Goal: Transaction & Acquisition: Purchase product/service

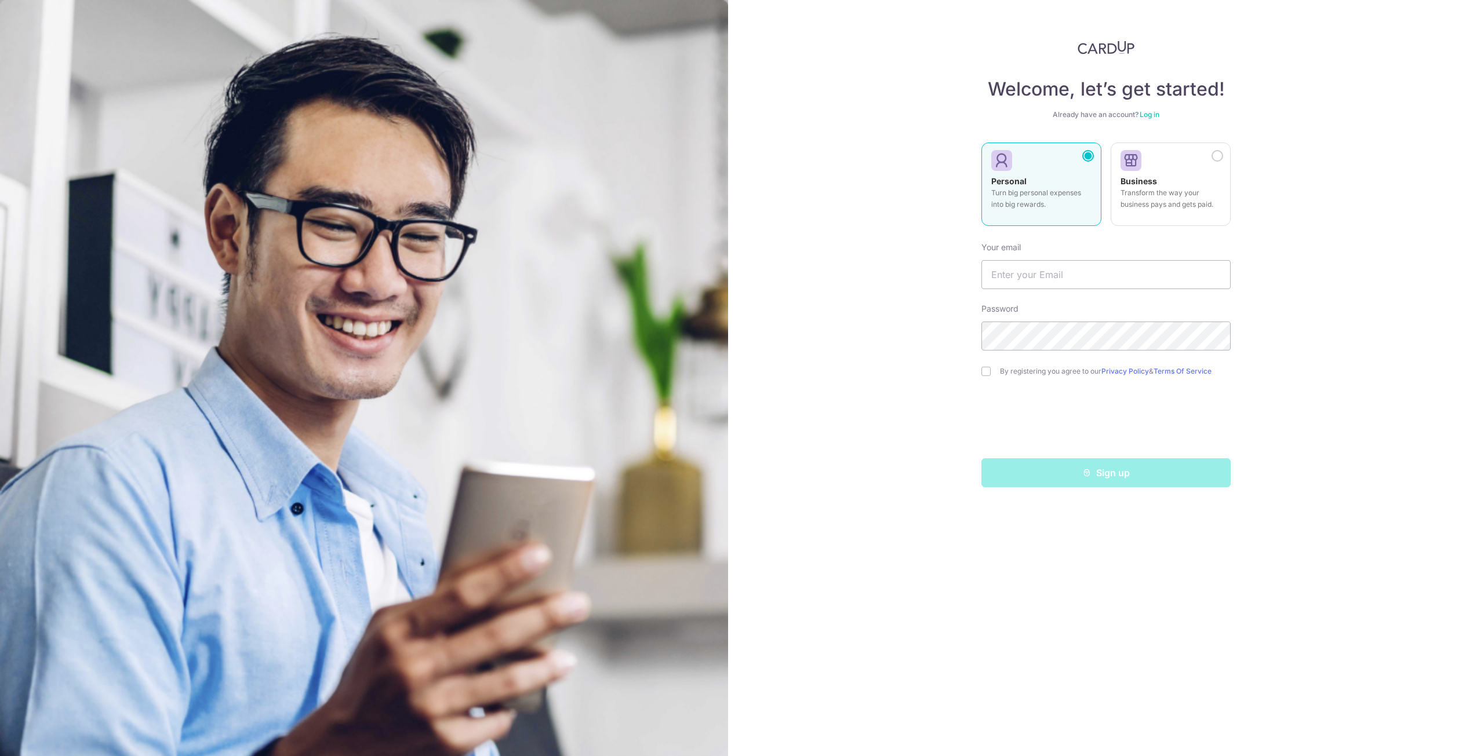
click at [1156, 115] on link "Log in" at bounding box center [1149, 114] width 20 height 9
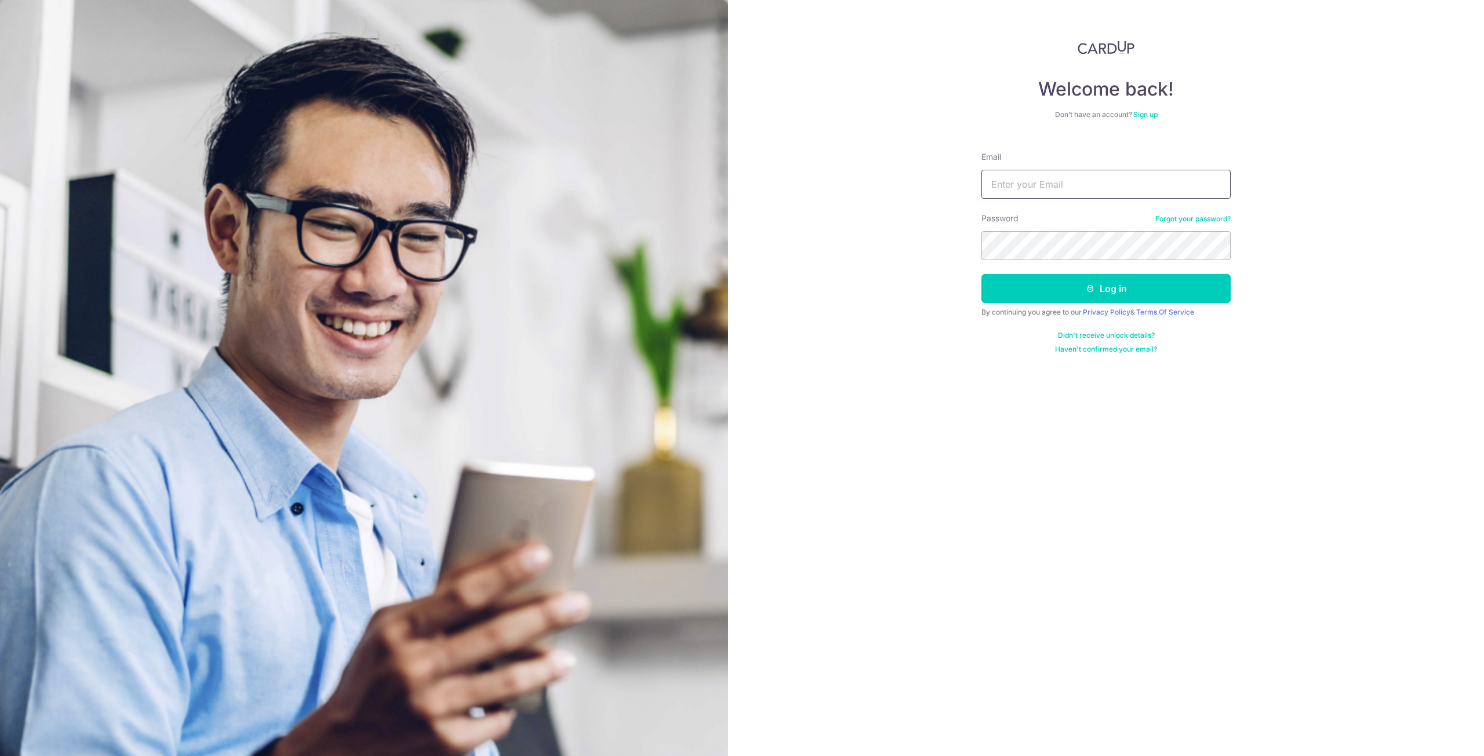
type input "isa.razaleigh@gmail.com"
click at [1076, 295] on button "Log in" at bounding box center [1105, 288] width 249 height 29
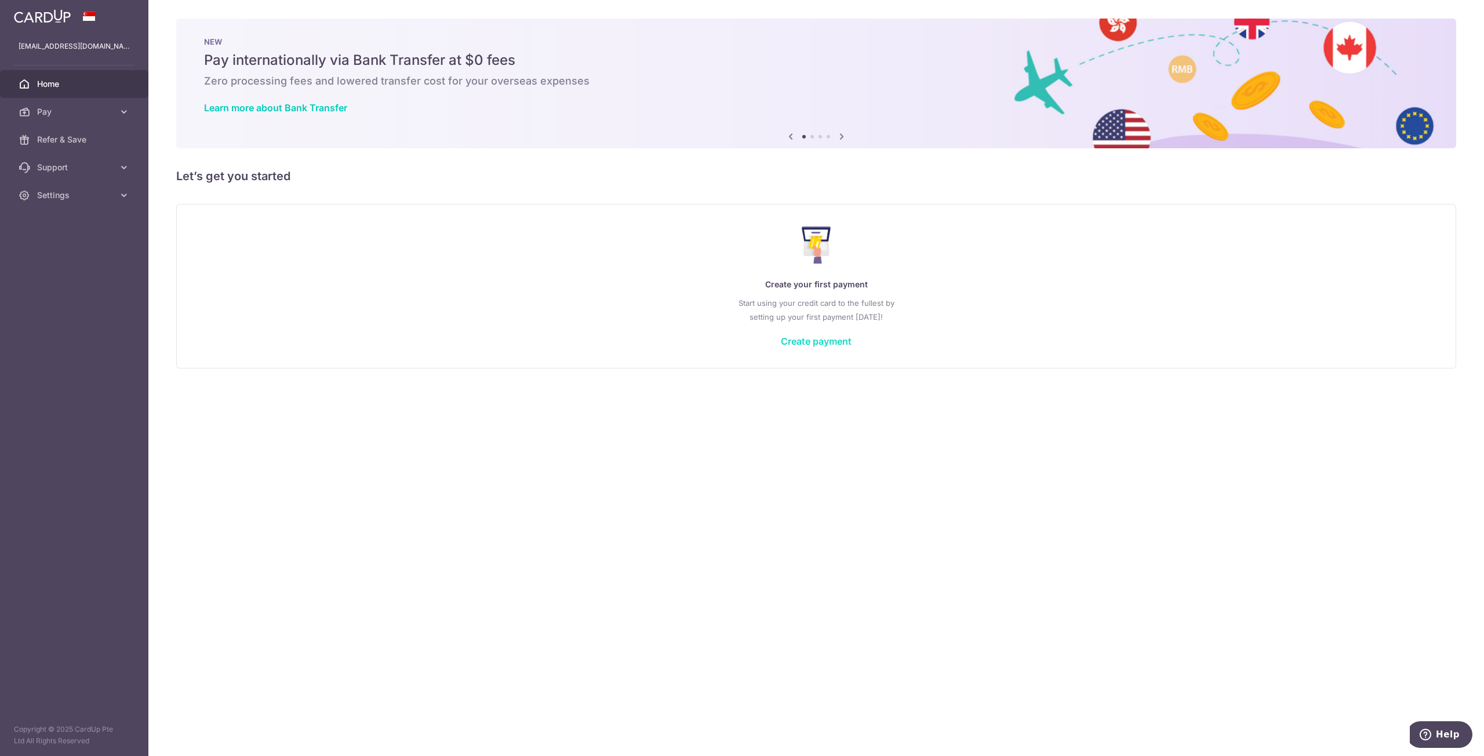
click at [830, 336] on link "Create payment" at bounding box center [816, 342] width 71 height 12
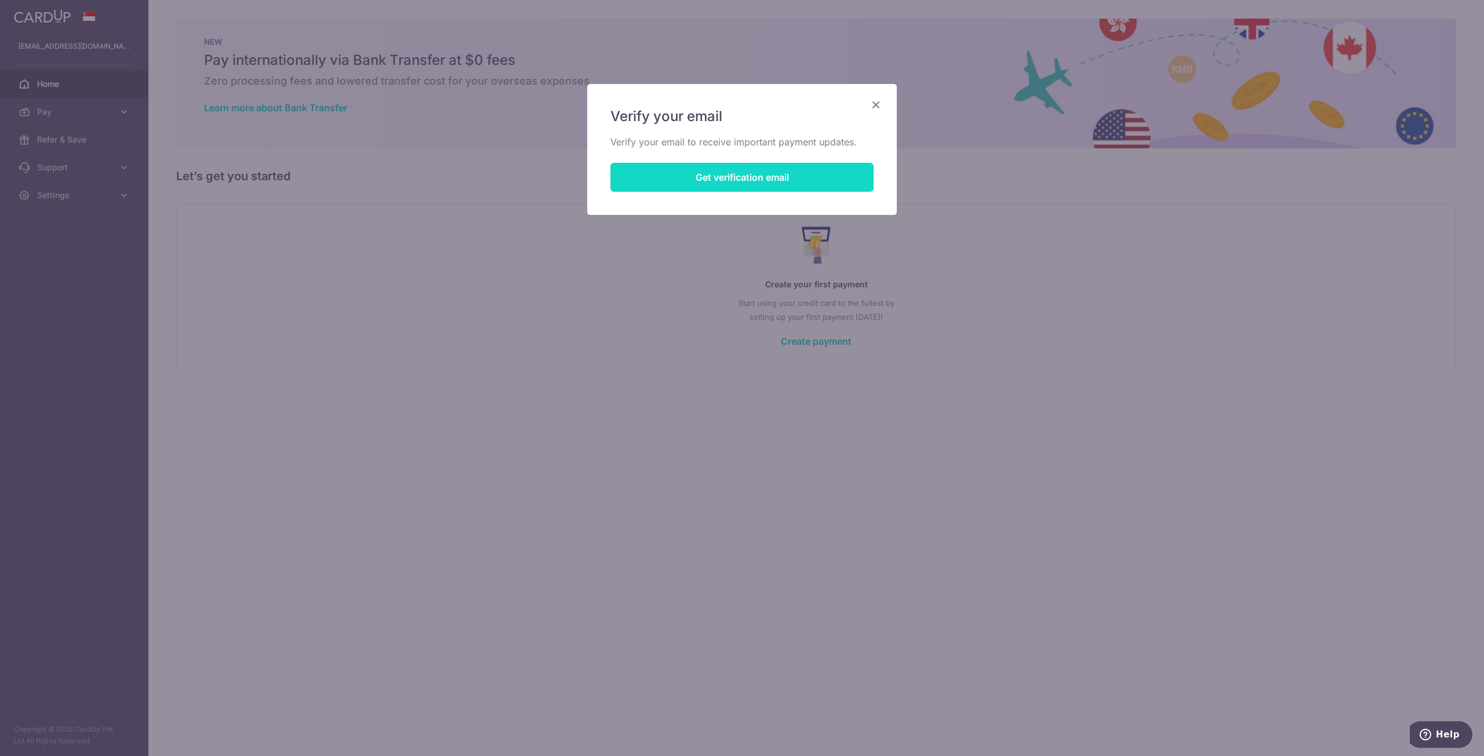
click at [772, 178] on button "Get verification email" at bounding box center [741, 177] width 263 height 29
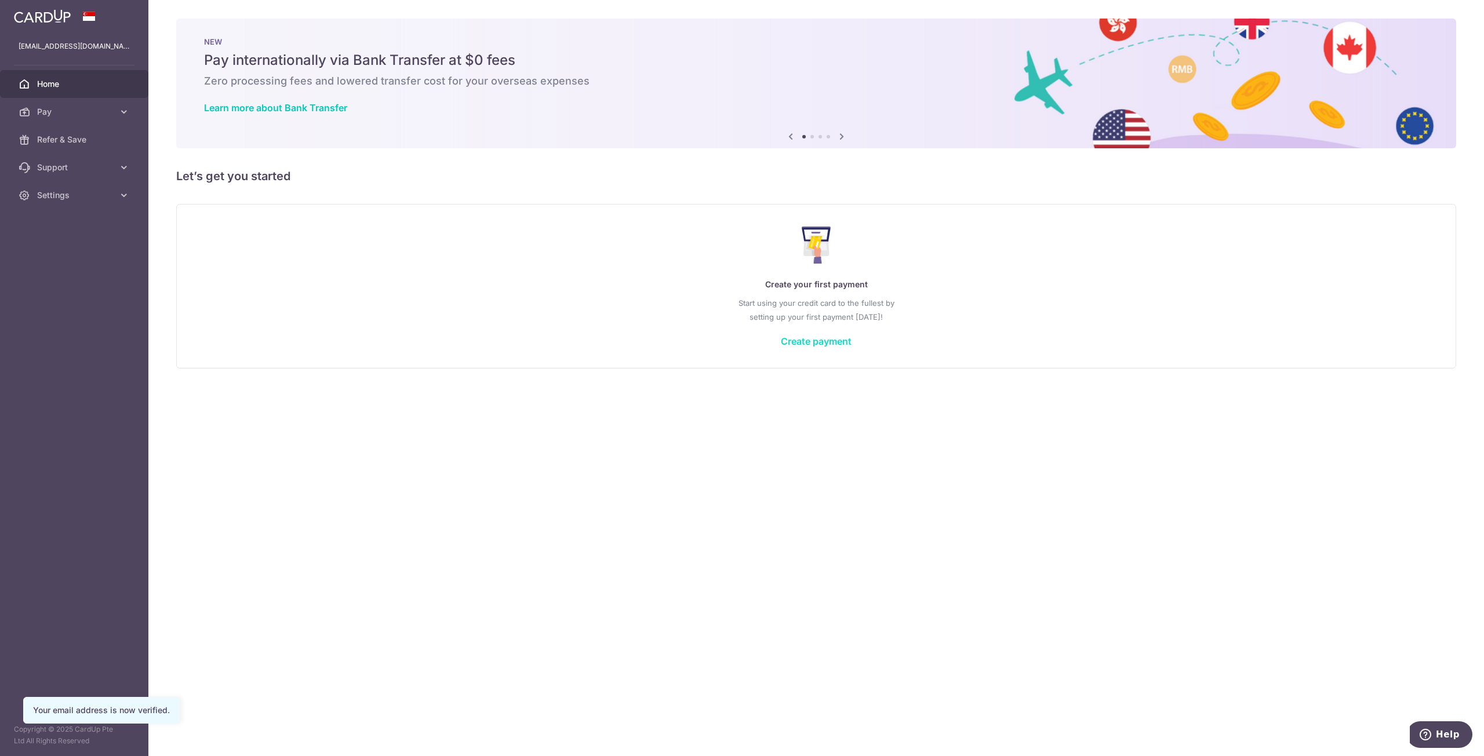
click at [821, 345] on link "Create payment" at bounding box center [816, 342] width 71 height 12
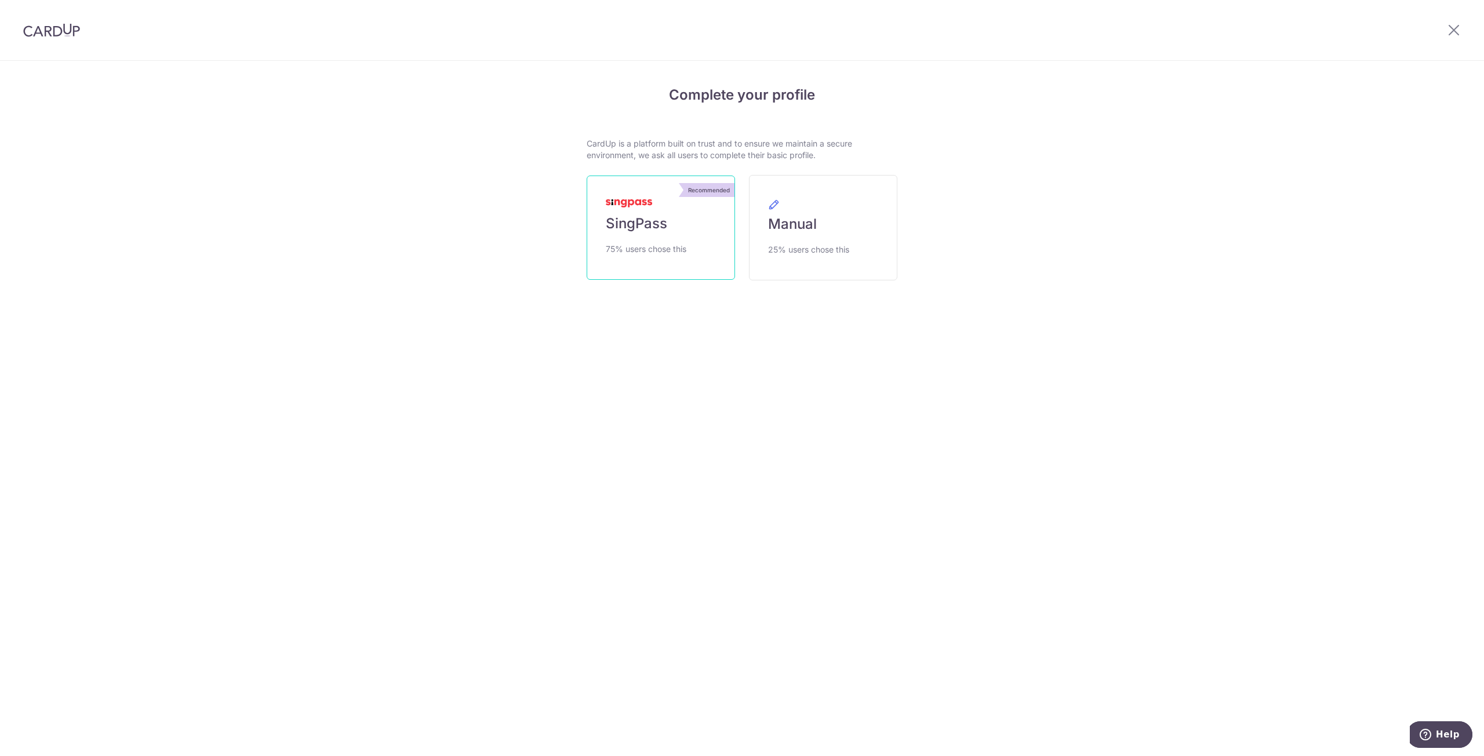
click at [659, 225] on span "SingPass" at bounding box center [636, 223] width 61 height 19
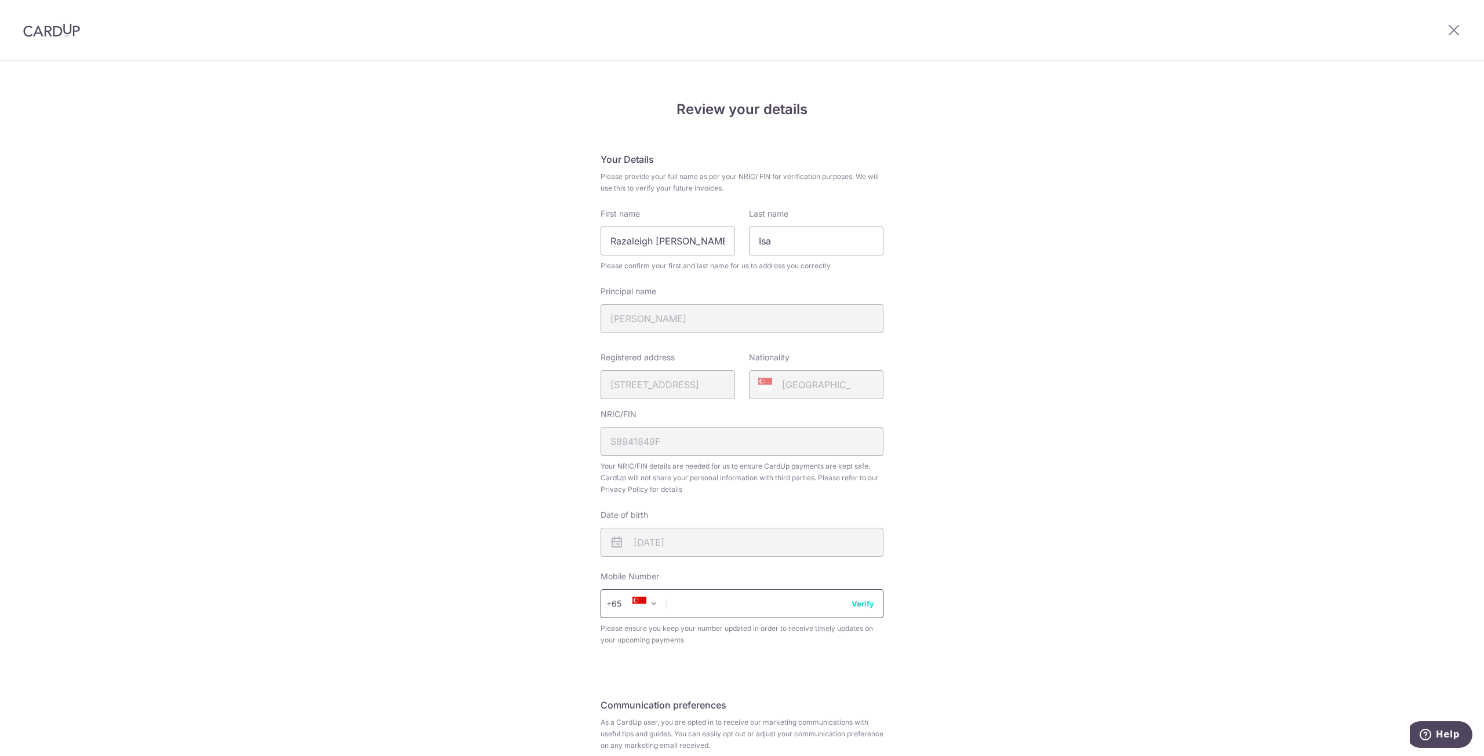
click at [768, 610] on input "text" at bounding box center [741, 603] width 283 height 29
type input "96625709"
click at [968, 595] on div "Review your details Your Details Please provide your full name as per your NRIC…" at bounding box center [742, 459] width 1484 height 797
click at [859, 606] on button "Verify" at bounding box center [862, 604] width 23 height 12
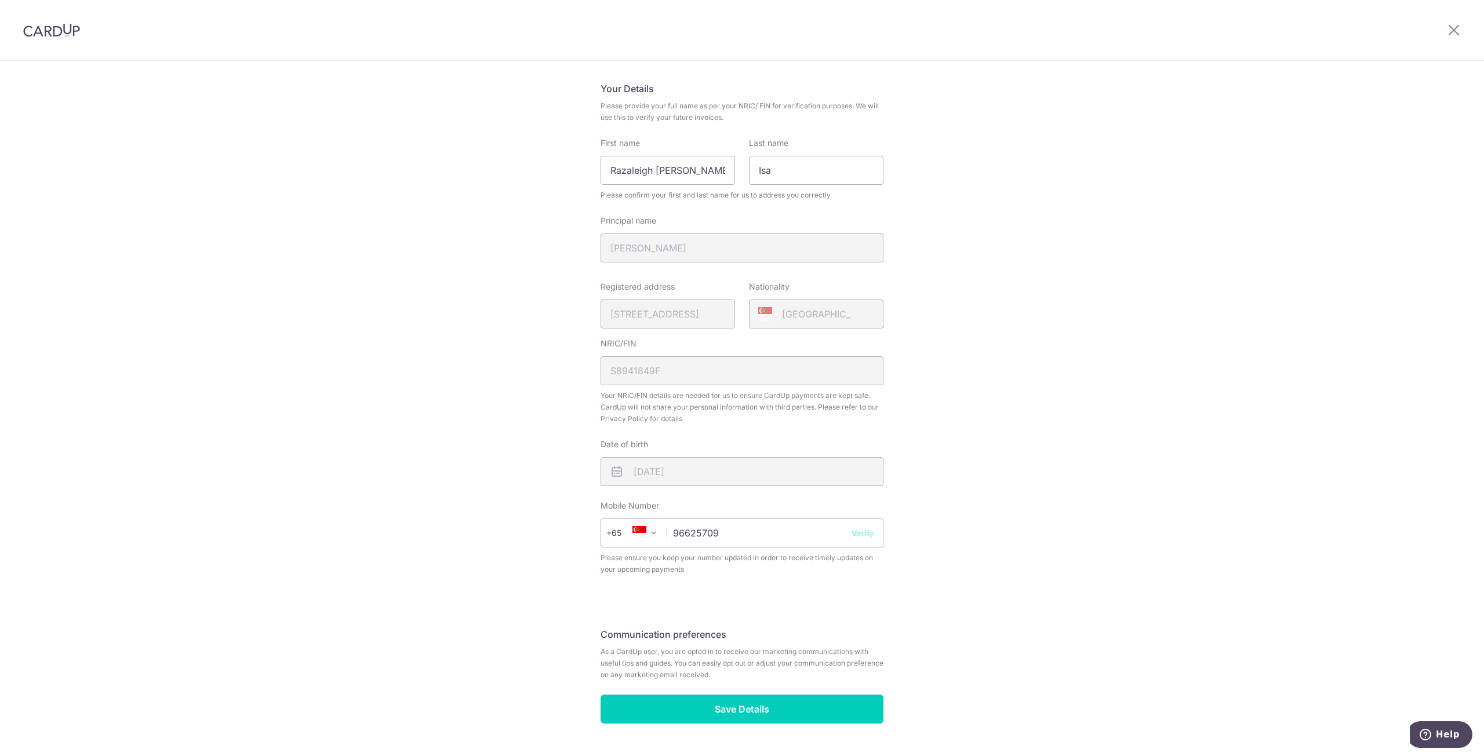
scroll to position [102, 0]
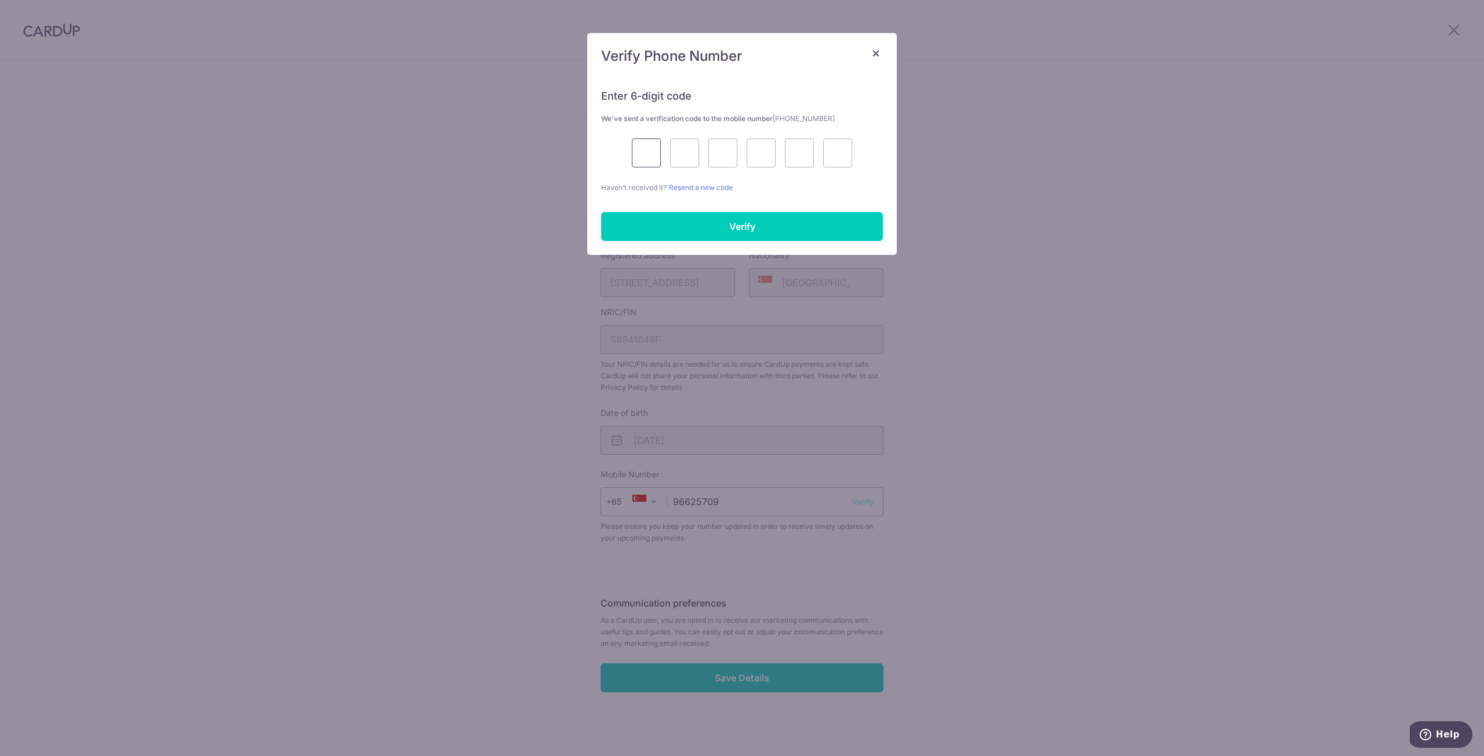
click at [648, 156] on input "text" at bounding box center [646, 153] width 29 height 29
type input "3"
type input "6"
type input "5"
type input "7"
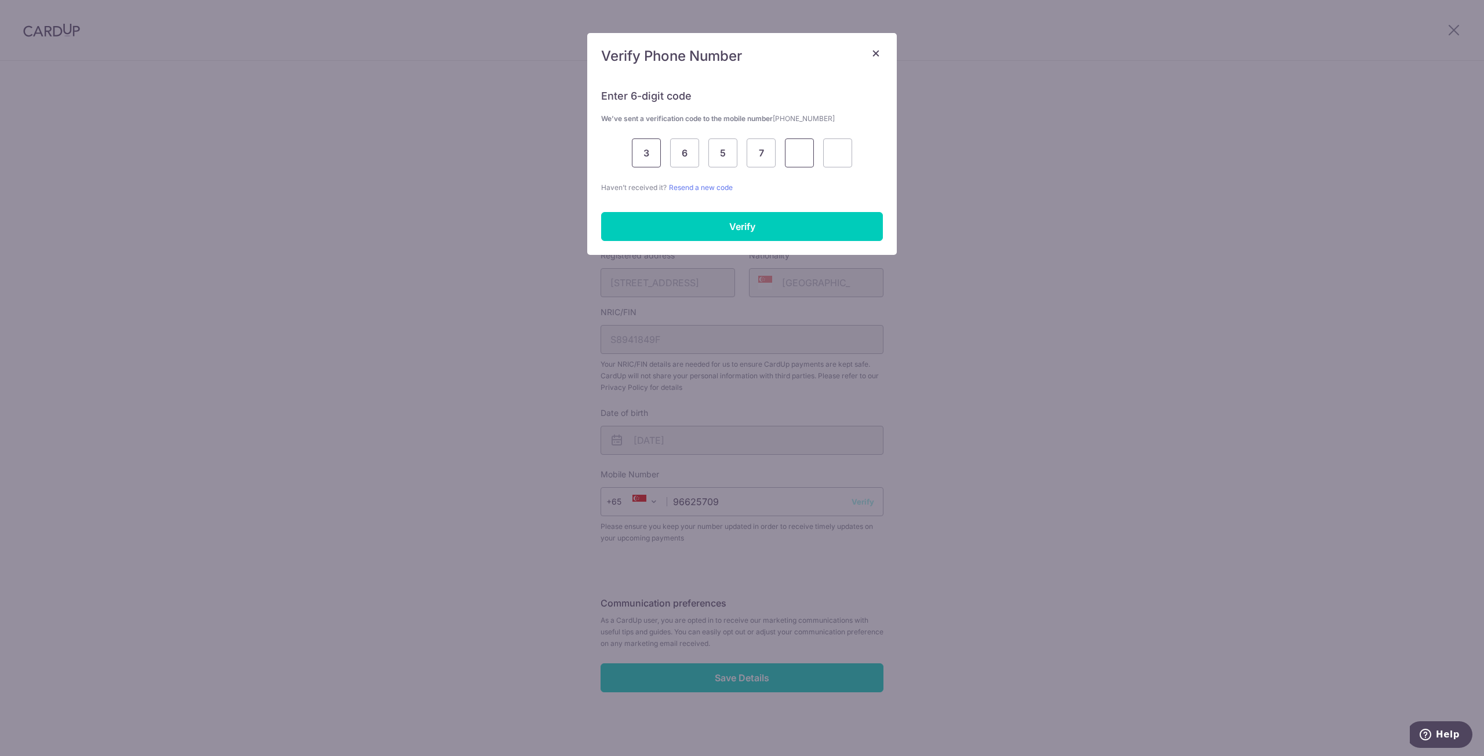
type input "7"
type input "0"
click at [765, 218] on input "Verify" at bounding box center [742, 226] width 282 height 29
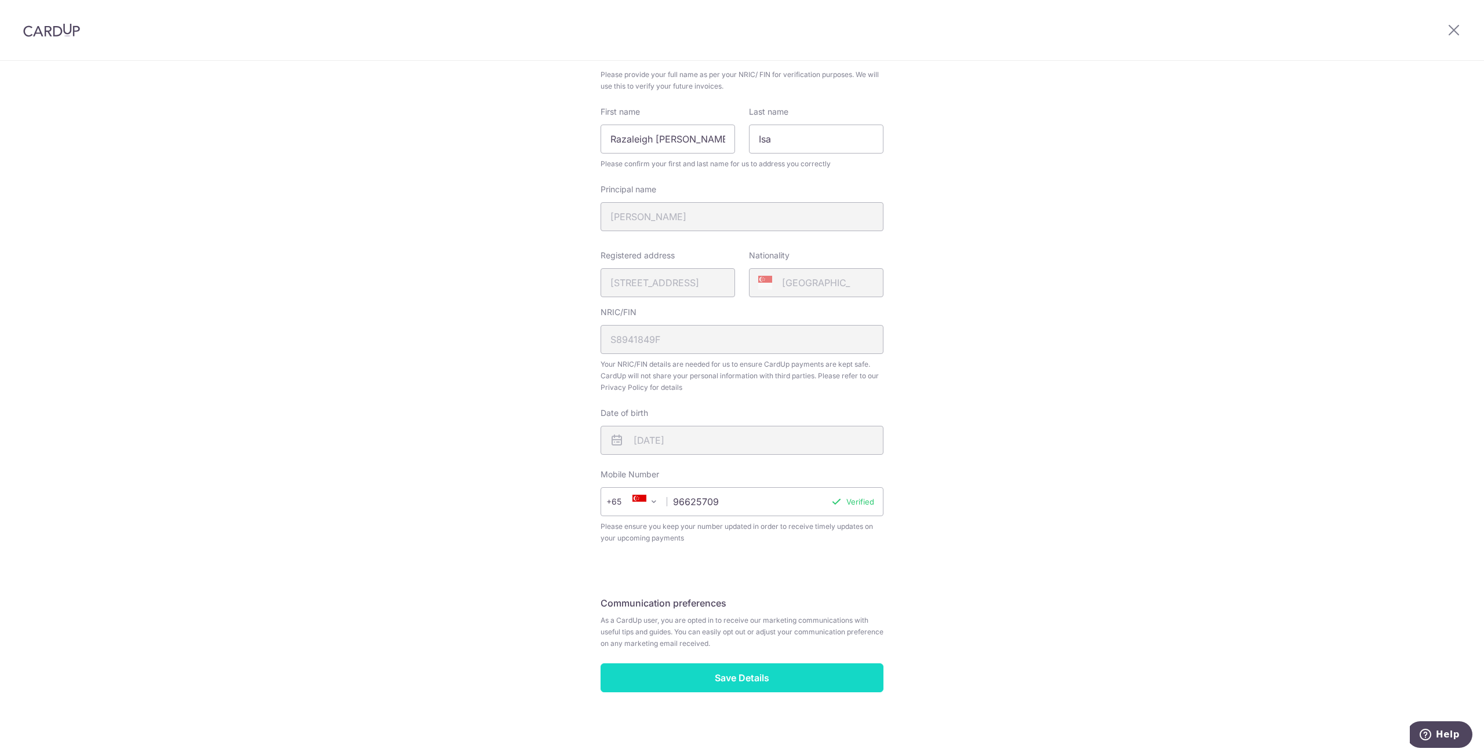
click at [746, 673] on input "Save Details" at bounding box center [741, 678] width 283 height 29
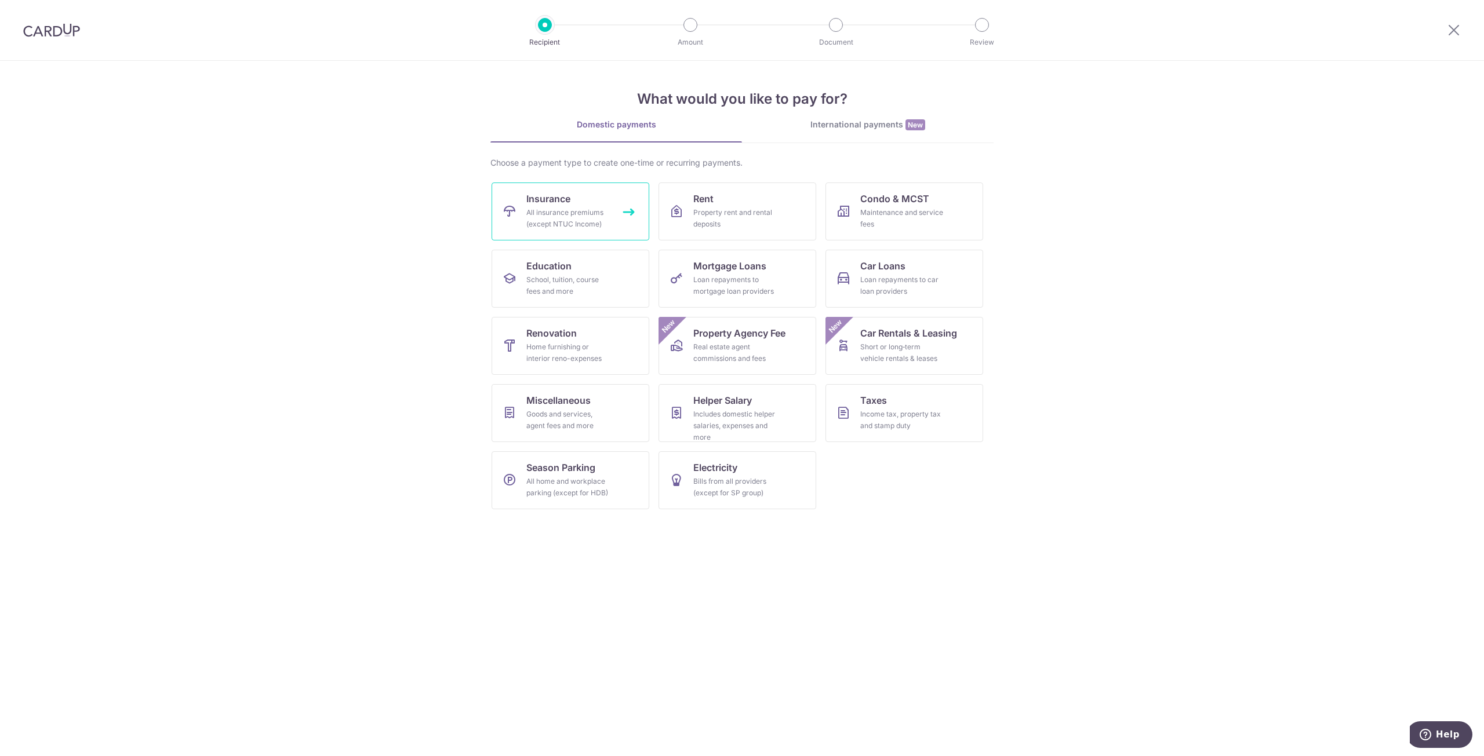
click at [595, 227] on div "All insurance premiums (except NTUC Income)" at bounding box center [567, 218] width 83 height 23
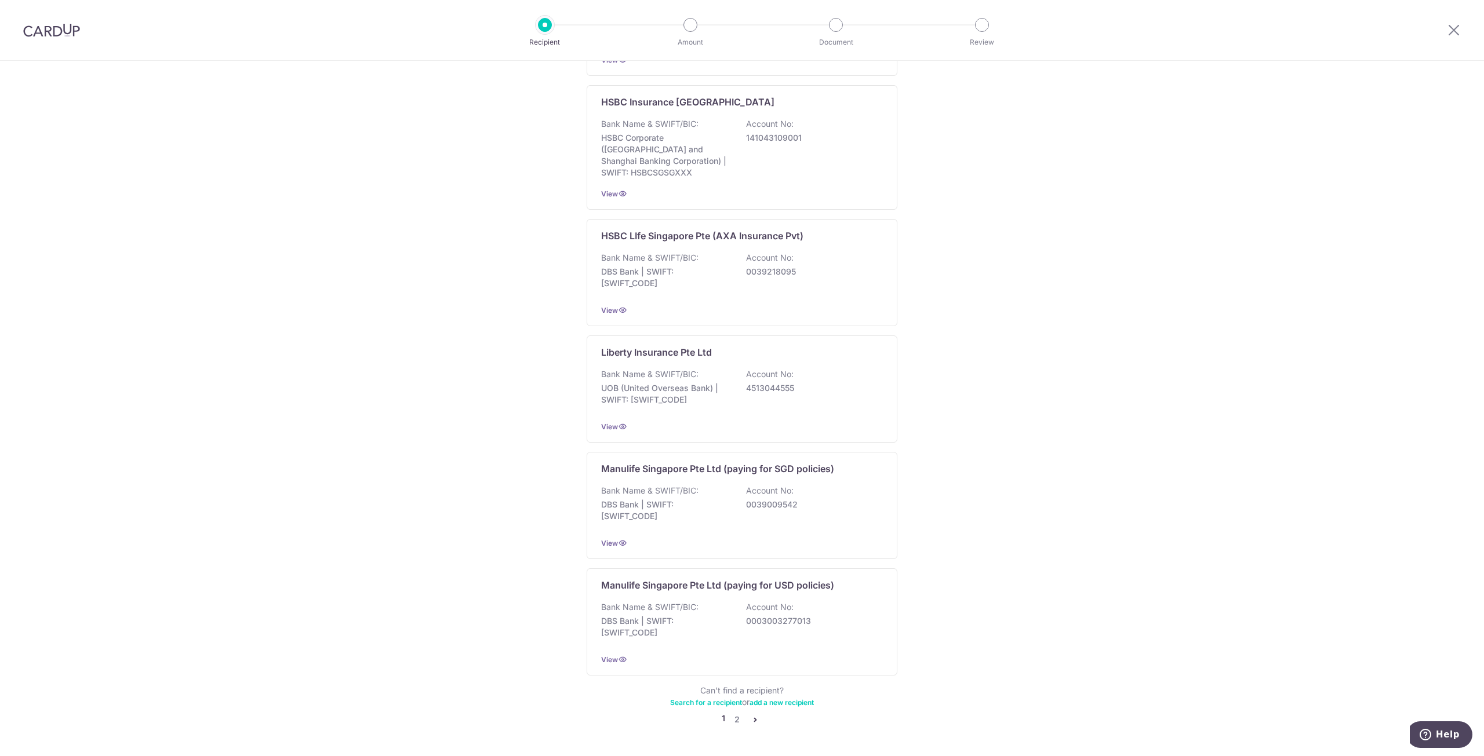
scroll to position [826, 0]
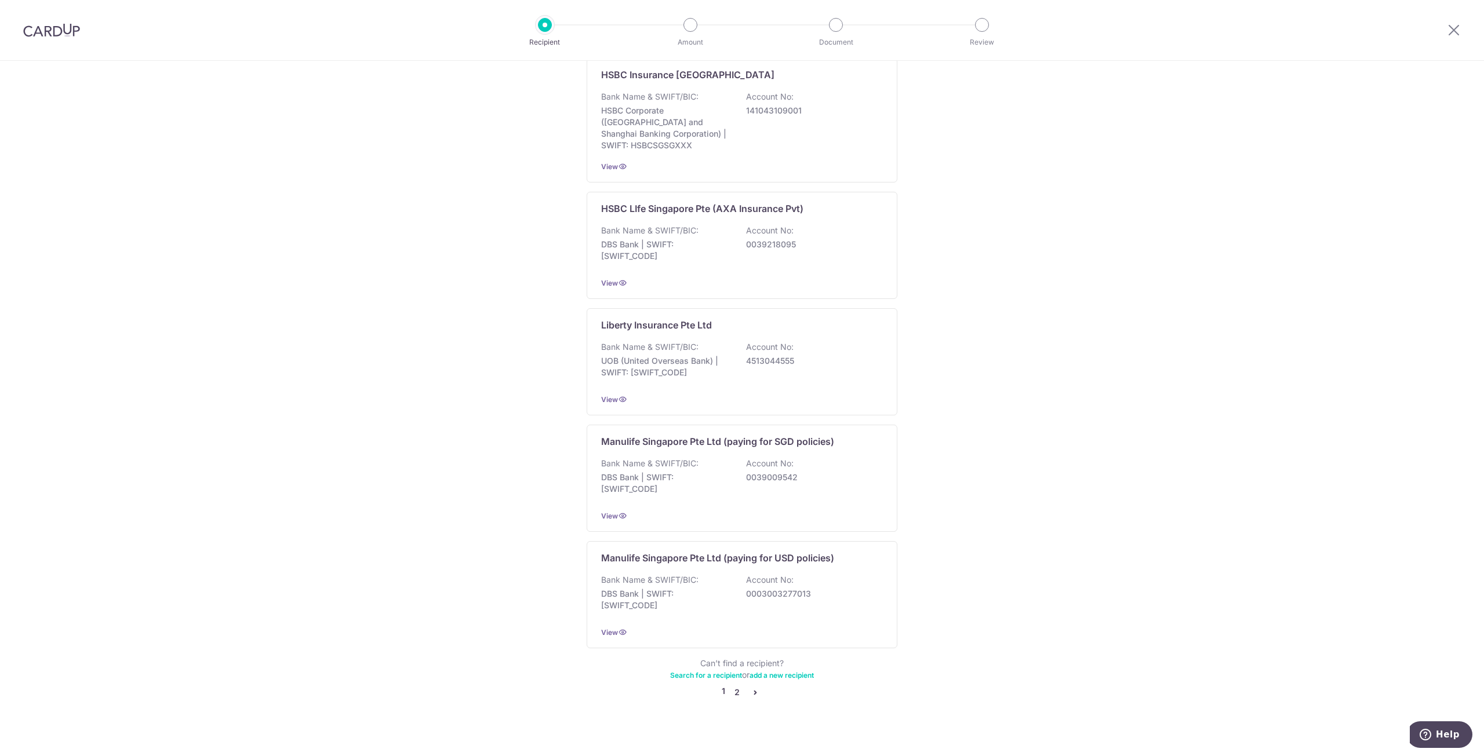
click at [734, 686] on link "2" at bounding box center [737, 693] width 14 height 14
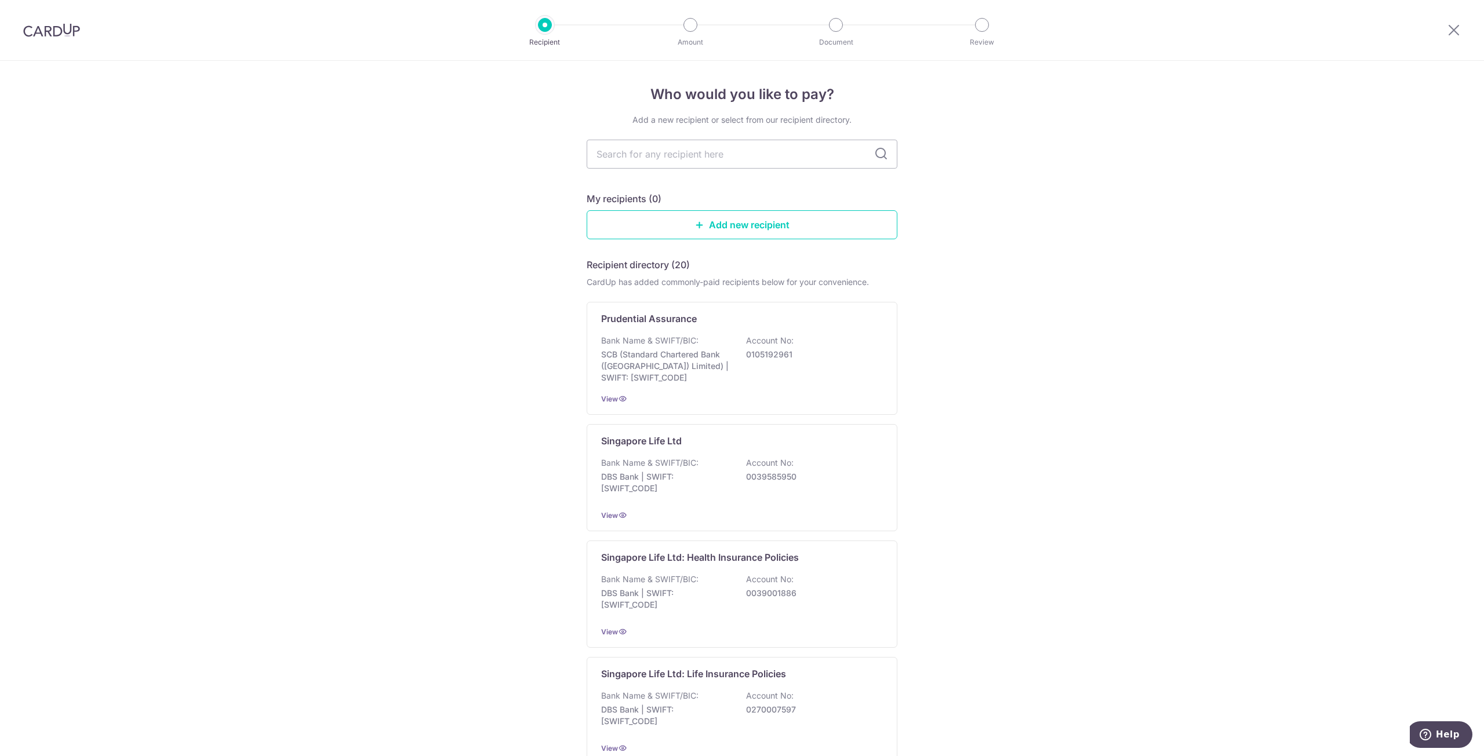
scroll to position [832, 0]
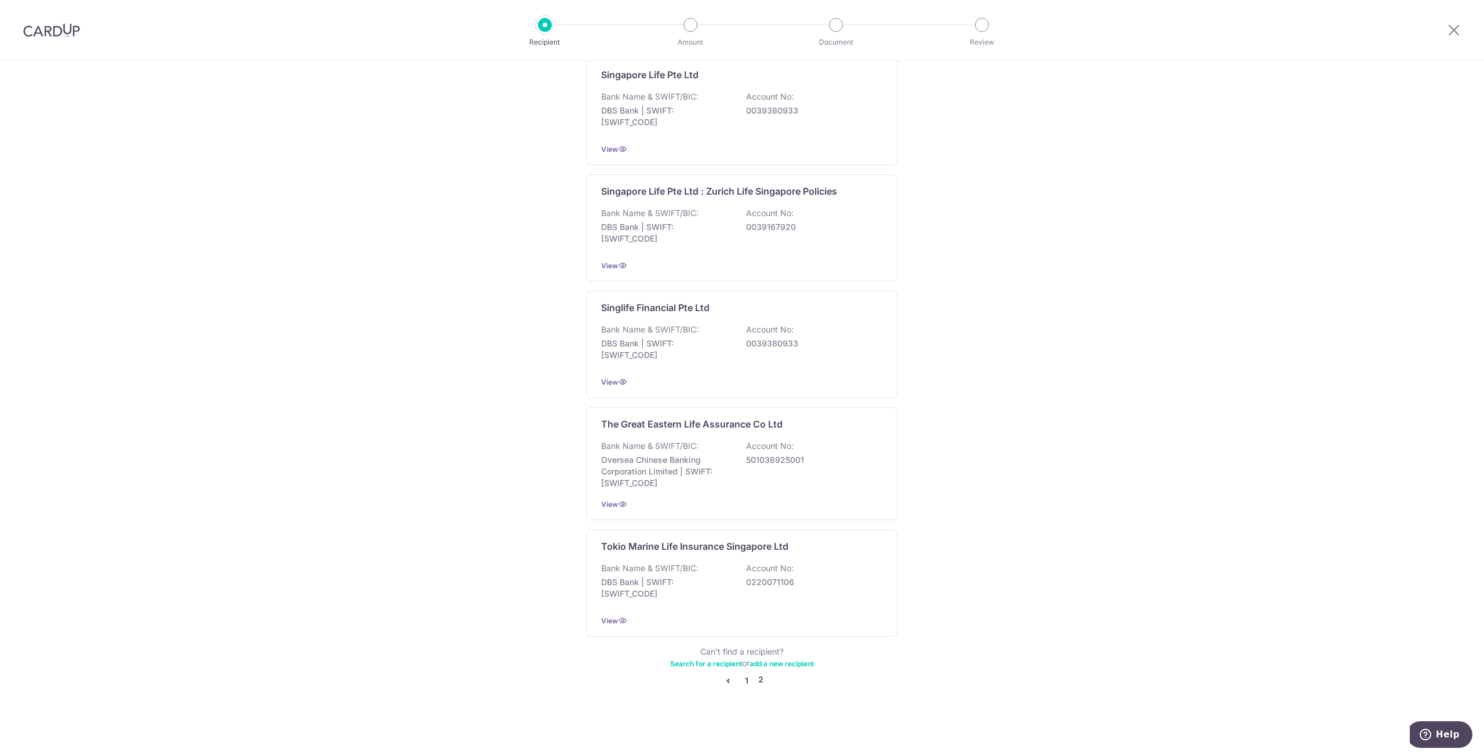
click at [742, 682] on link "1" at bounding box center [746, 681] width 14 height 14
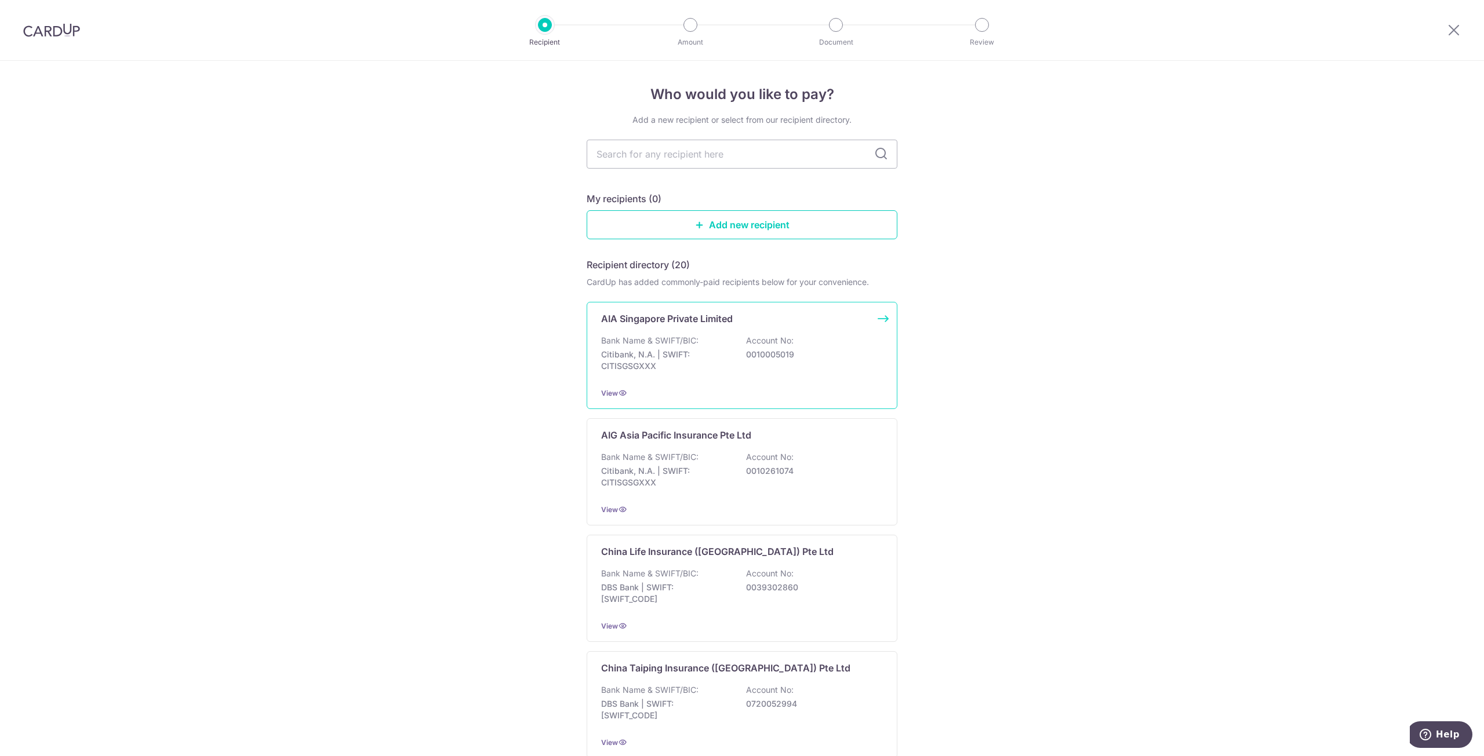
click at [672, 361] on p "Citibank, N.A. | SWIFT: CITISGSGXXX" at bounding box center [666, 360] width 130 height 23
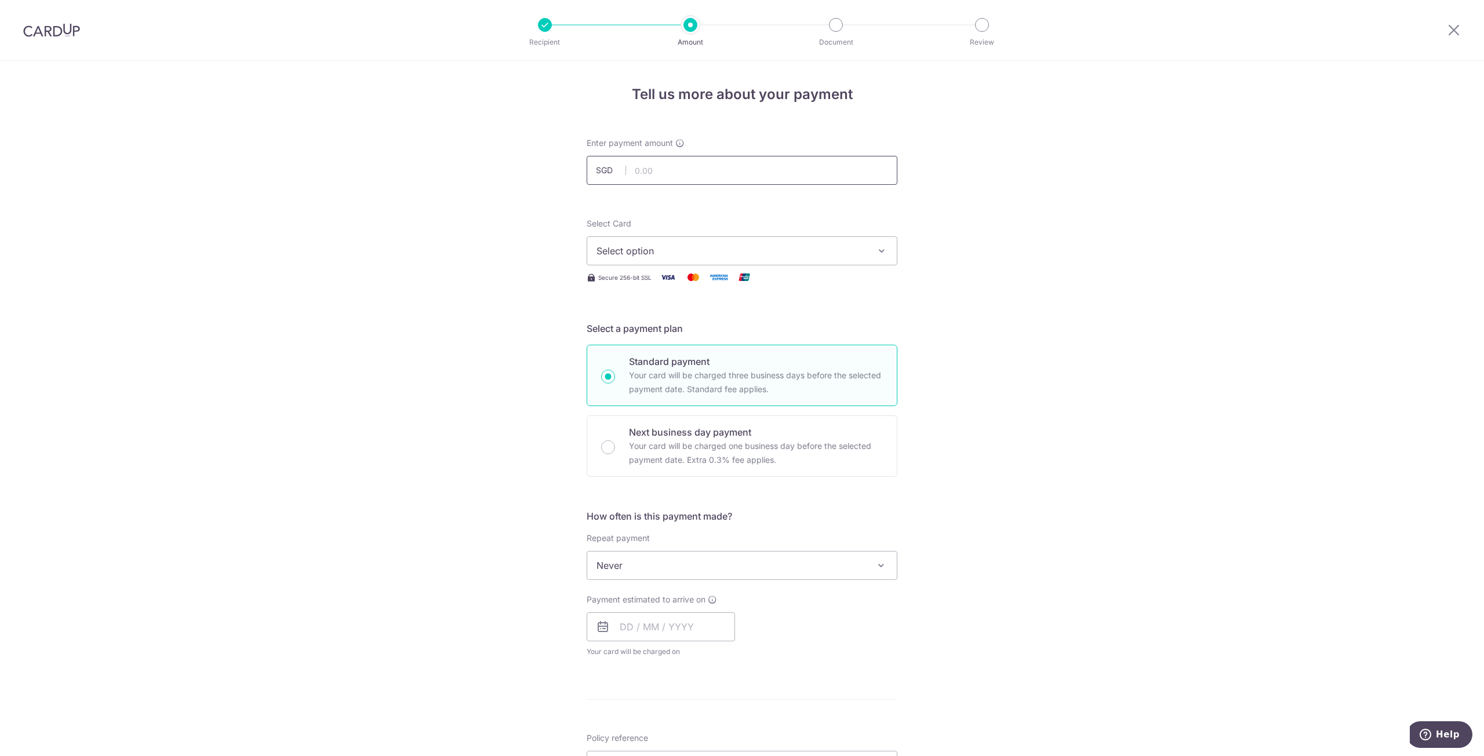
click at [674, 167] on input "text" at bounding box center [741, 170] width 311 height 29
type input "5,641.00"
click at [712, 251] on span "Select option" at bounding box center [731, 251] width 270 height 14
click at [839, 28] on div at bounding box center [836, 25] width 14 height 14
